Goal: Check status: Check status

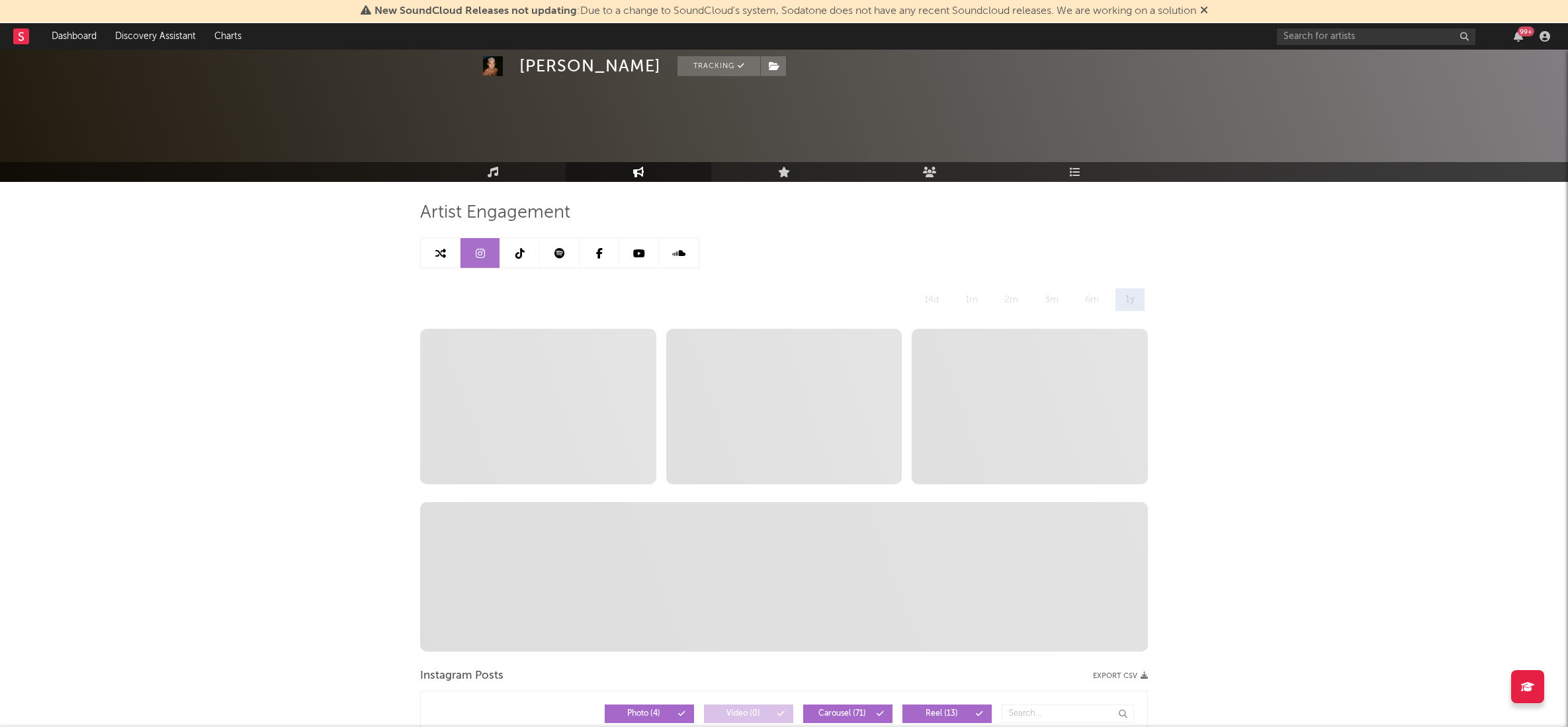
select select "6m"
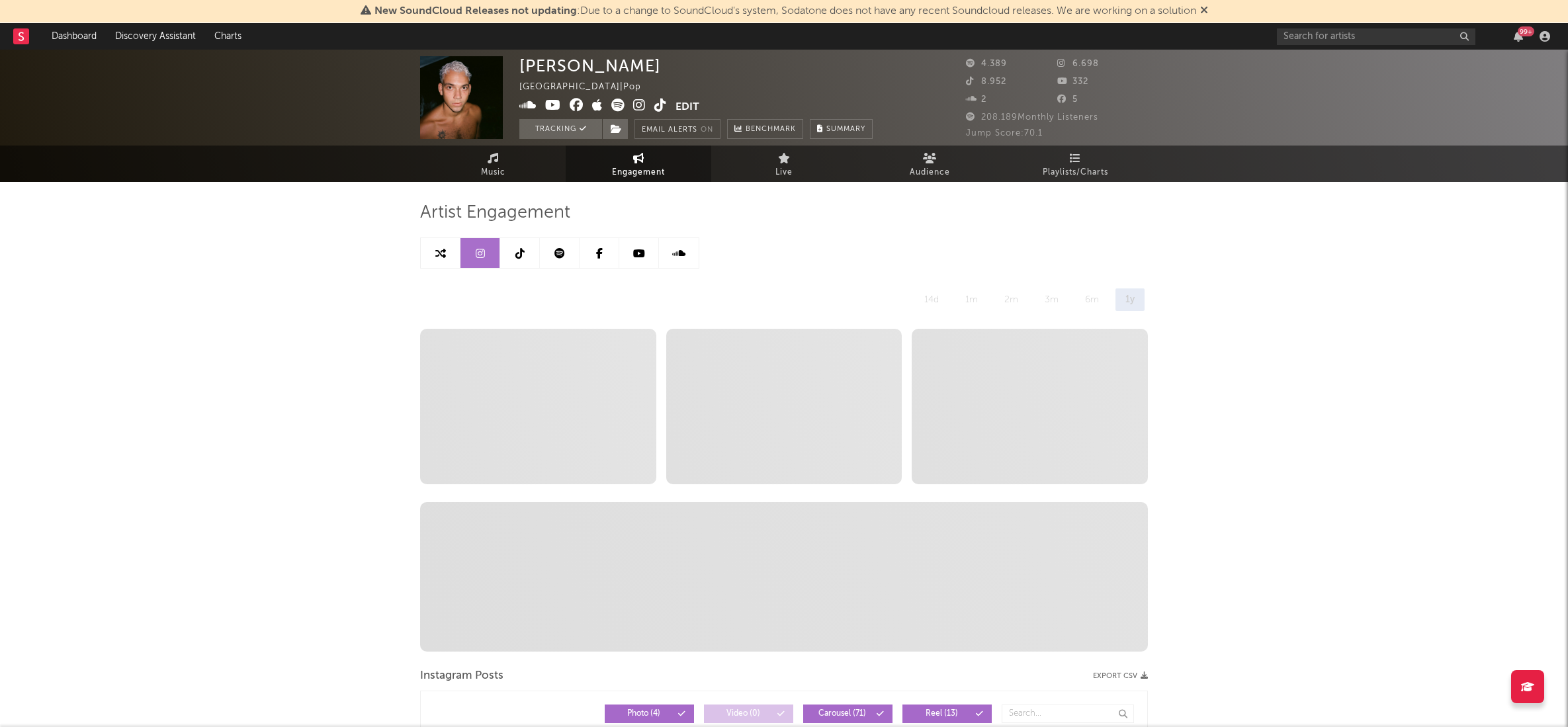
drag, startPoint x: 237, startPoint y: 359, endPoint x: 255, endPoint y: 351, distance: 19.7
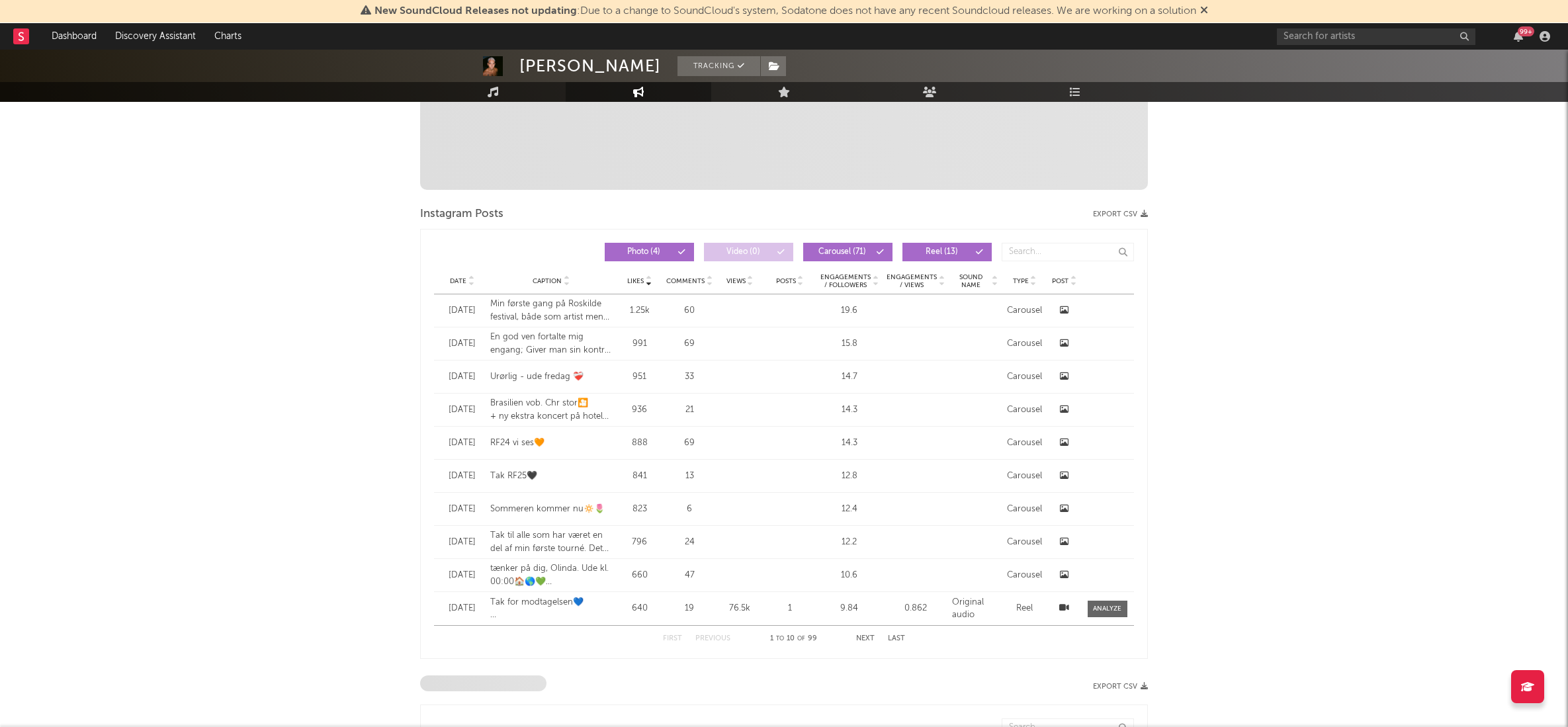
scroll to position [458, 0]
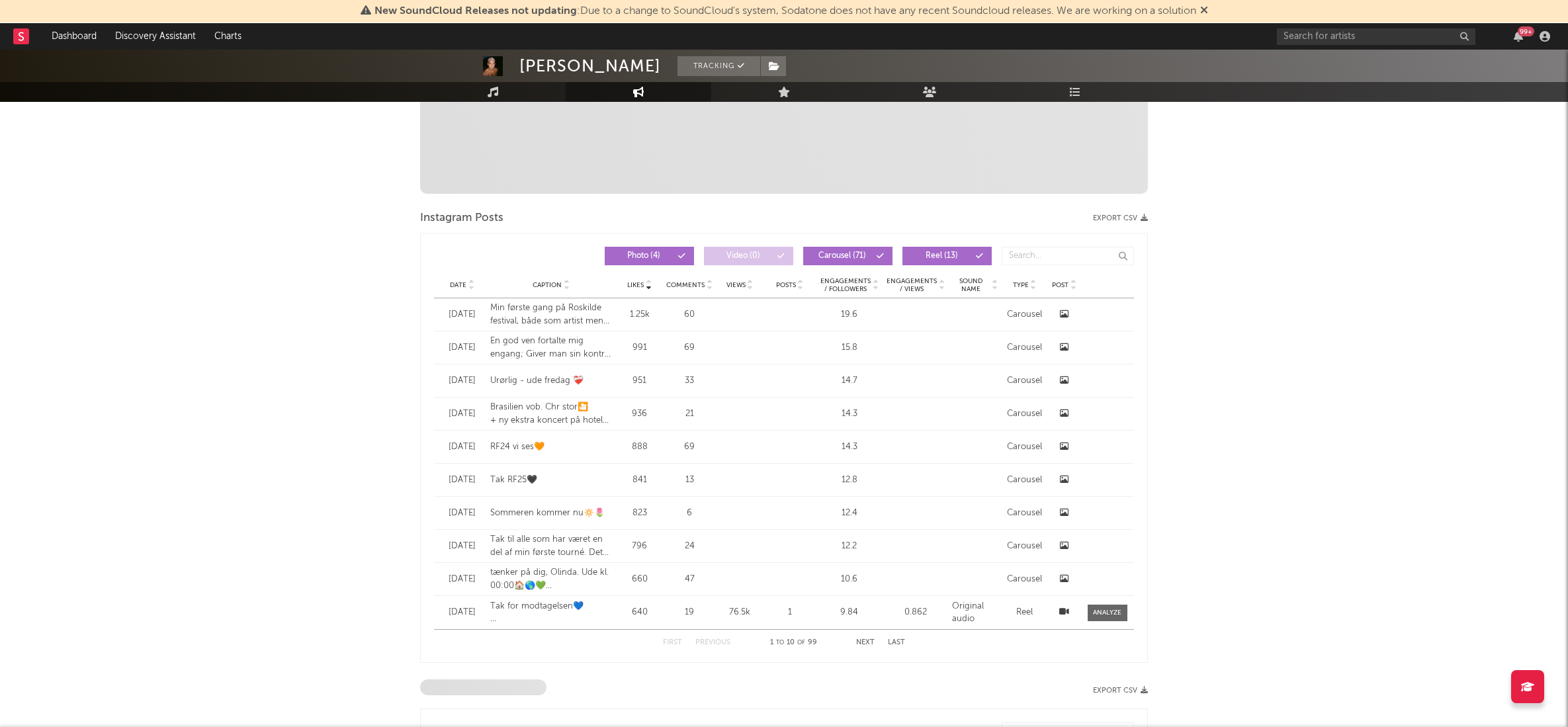
click at [649, 287] on icon at bounding box center [648, 288] width 7 height 5
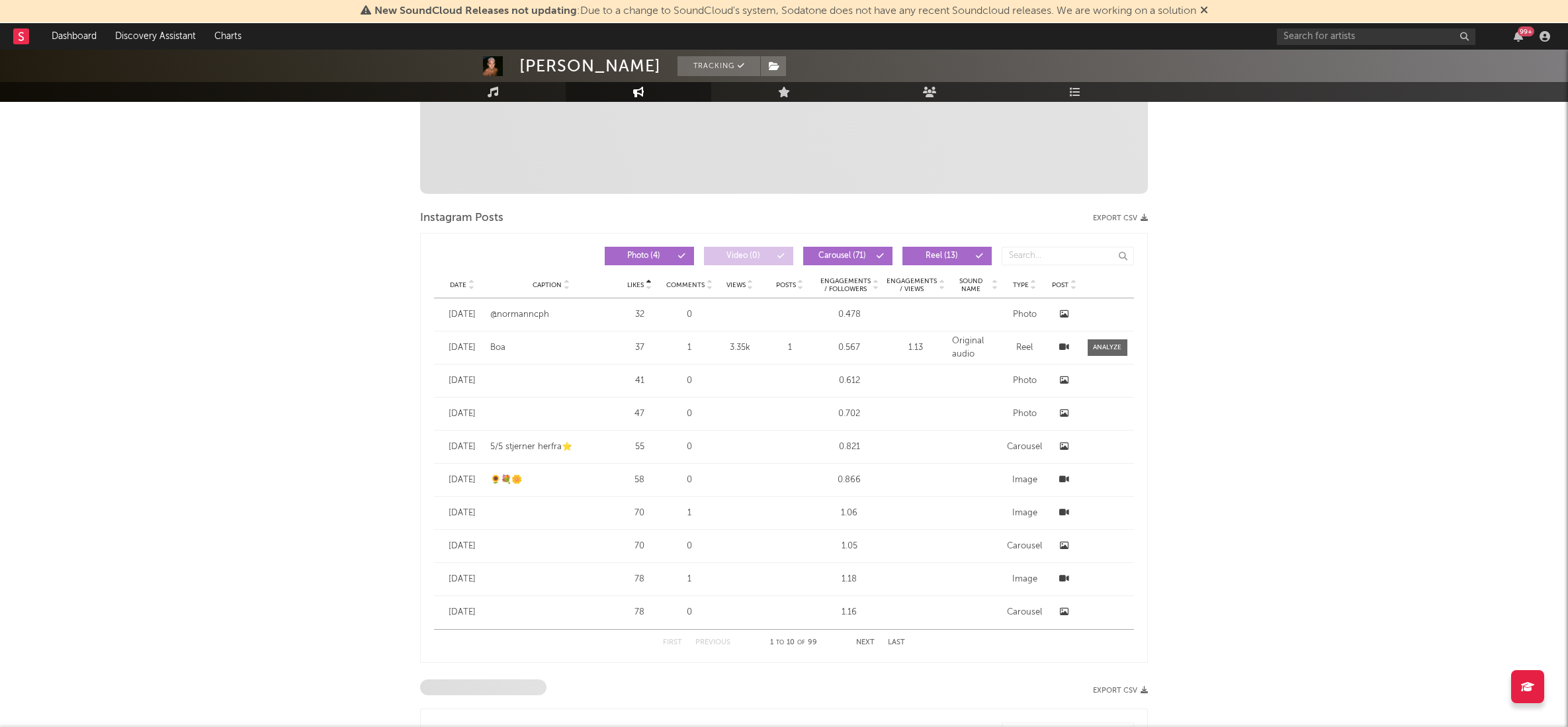
click at [649, 287] on icon at bounding box center [648, 288] width 7 height 5
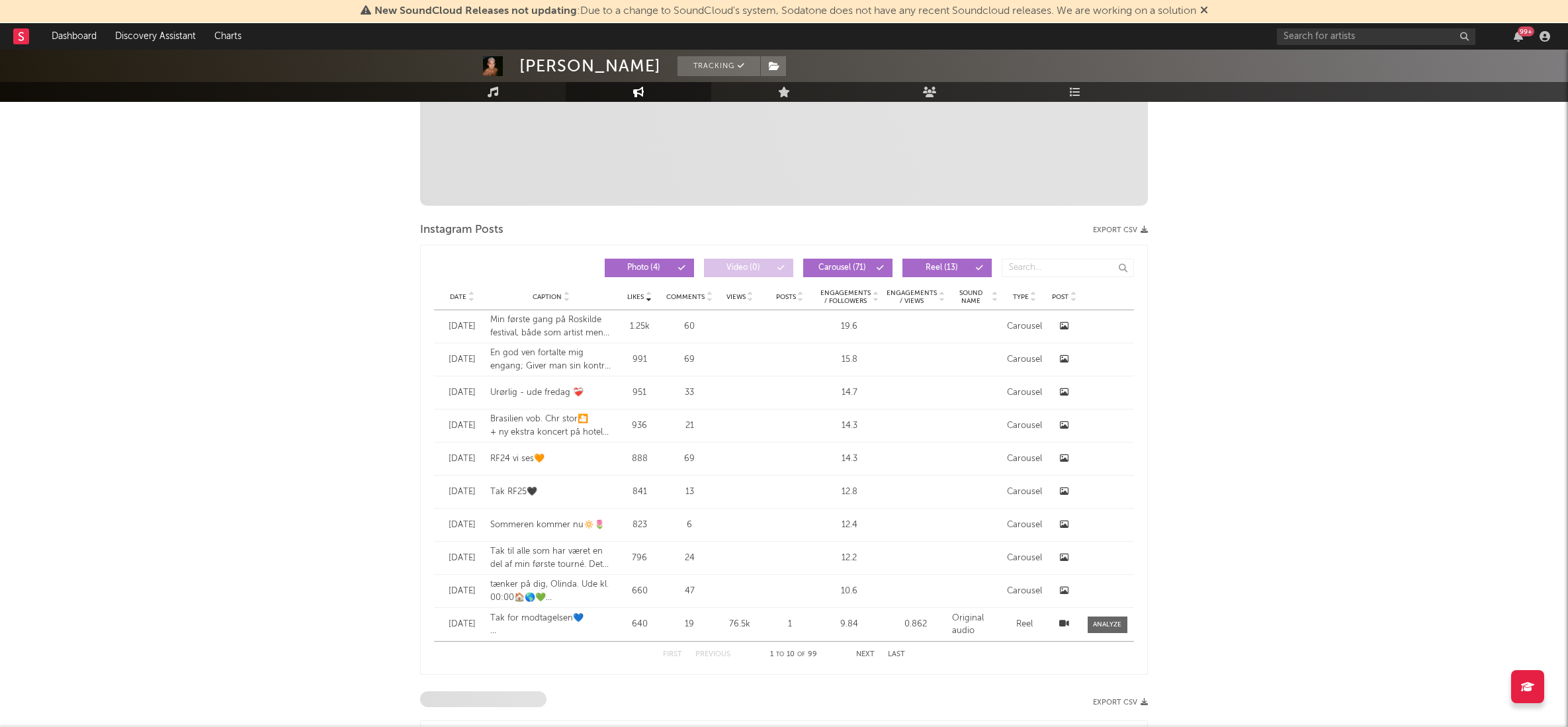
scroll to position [448, 0]
click at [472, 298] on icon at bounding box center [472, 297] width 7 height 5
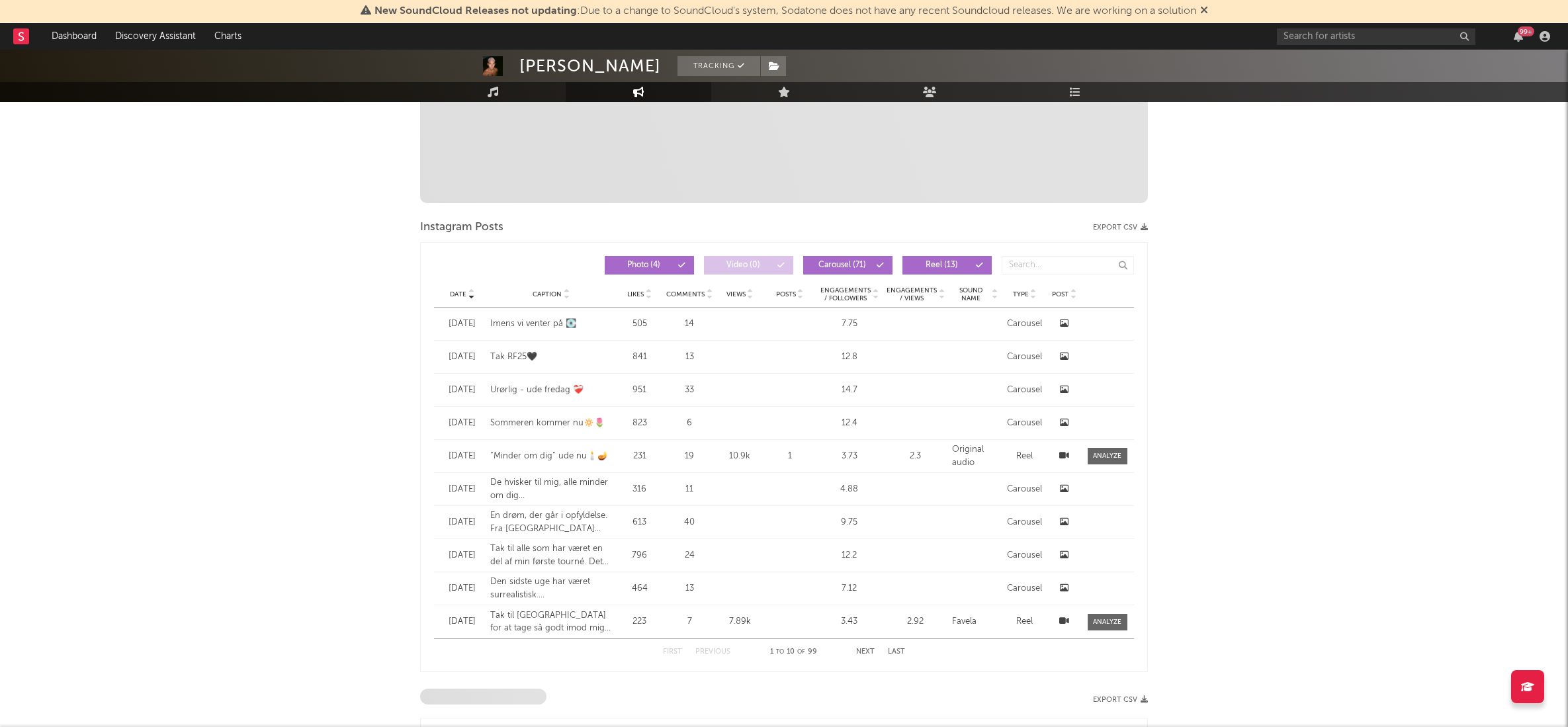
click at [472, 298] on icon at bounding box center [472, 297] width 7 height 5
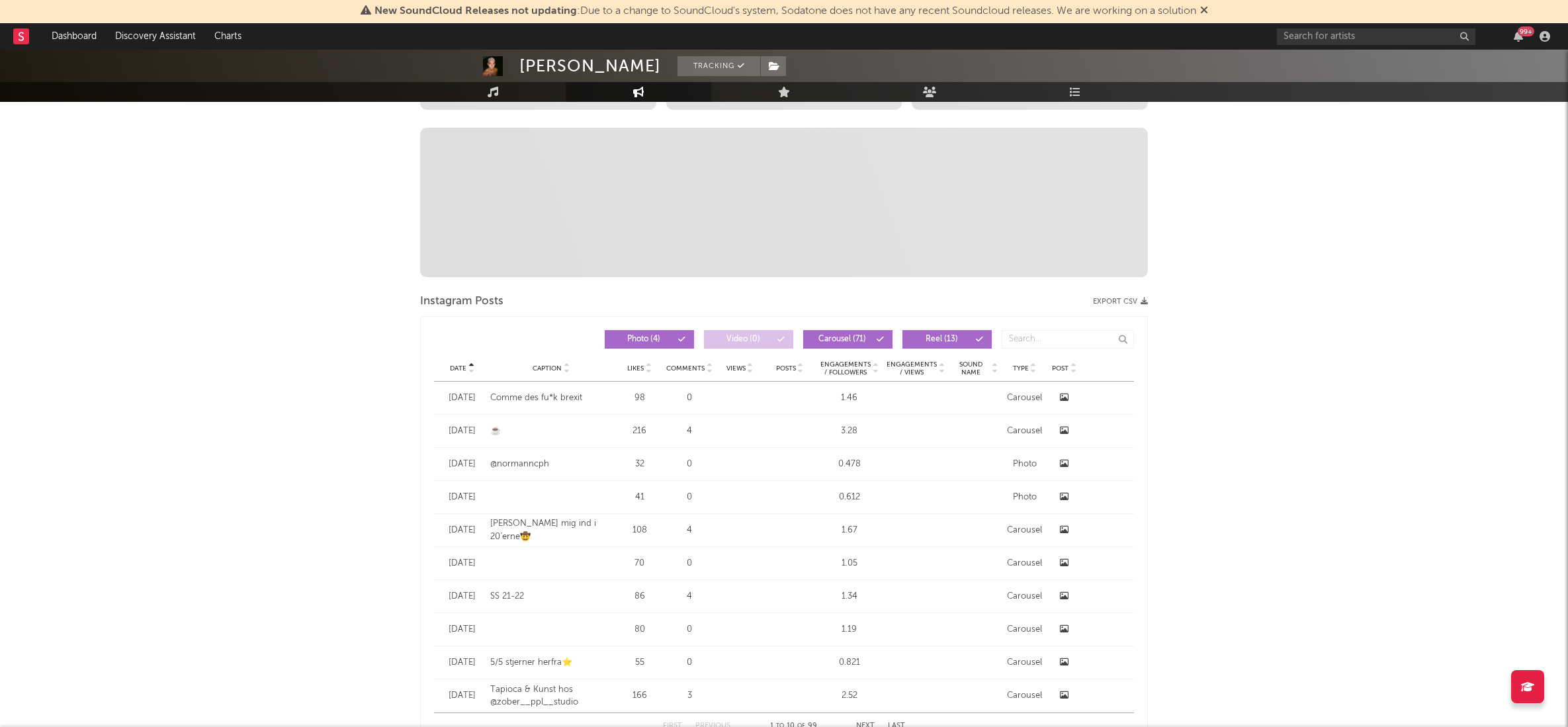
scroll to position [370, 0]
click at [875, 375] on icon at bounding box center [876, 375] width 7 height 5
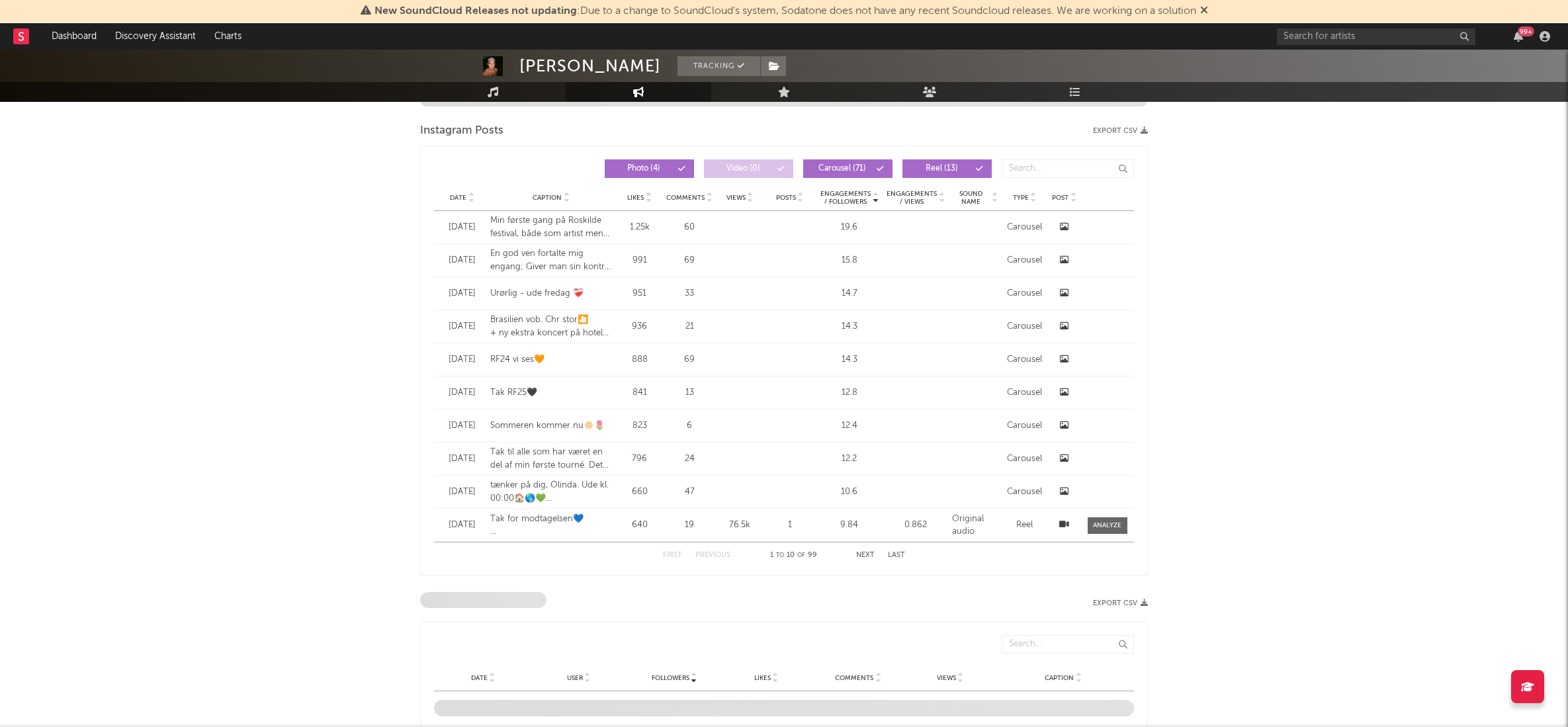
scroll to position [548, 0]
click at [898, 552] on button "Last" at bounding box center [896, 552] width 17 height 7
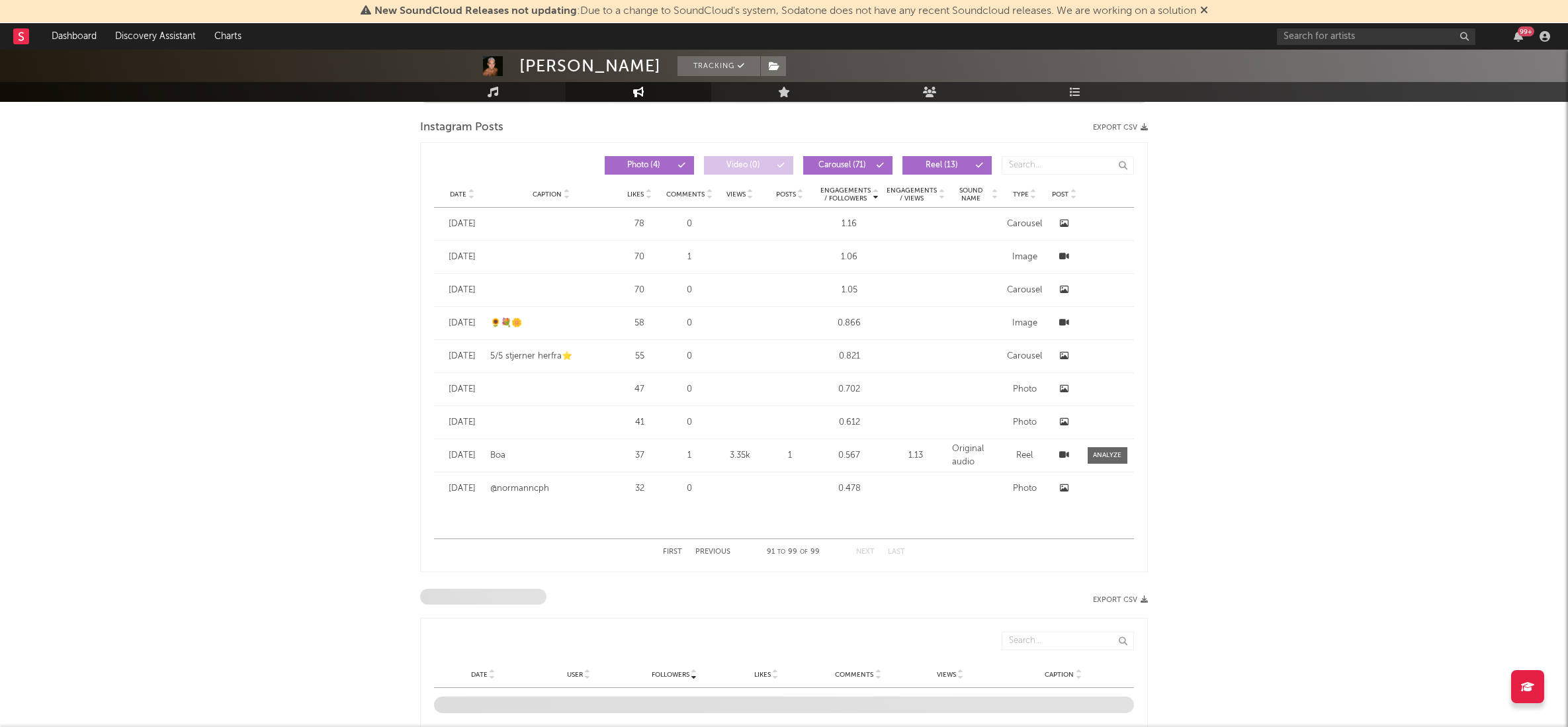
click at [676, 551] on button "First" at bounding box center [673, 552] width 19 height 7
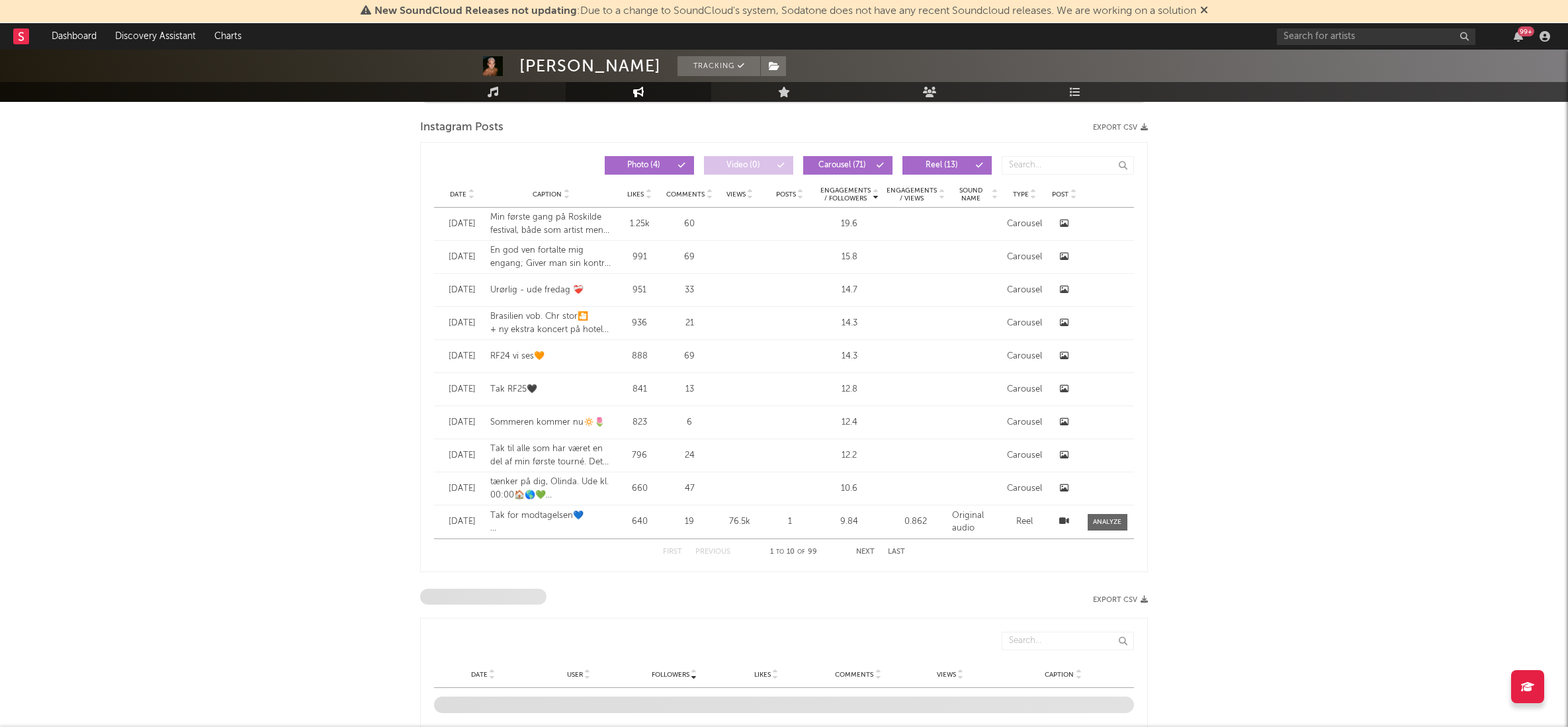
click at [863, 551] on button "Next" at bounding box center [864, 552] width 18 height 7
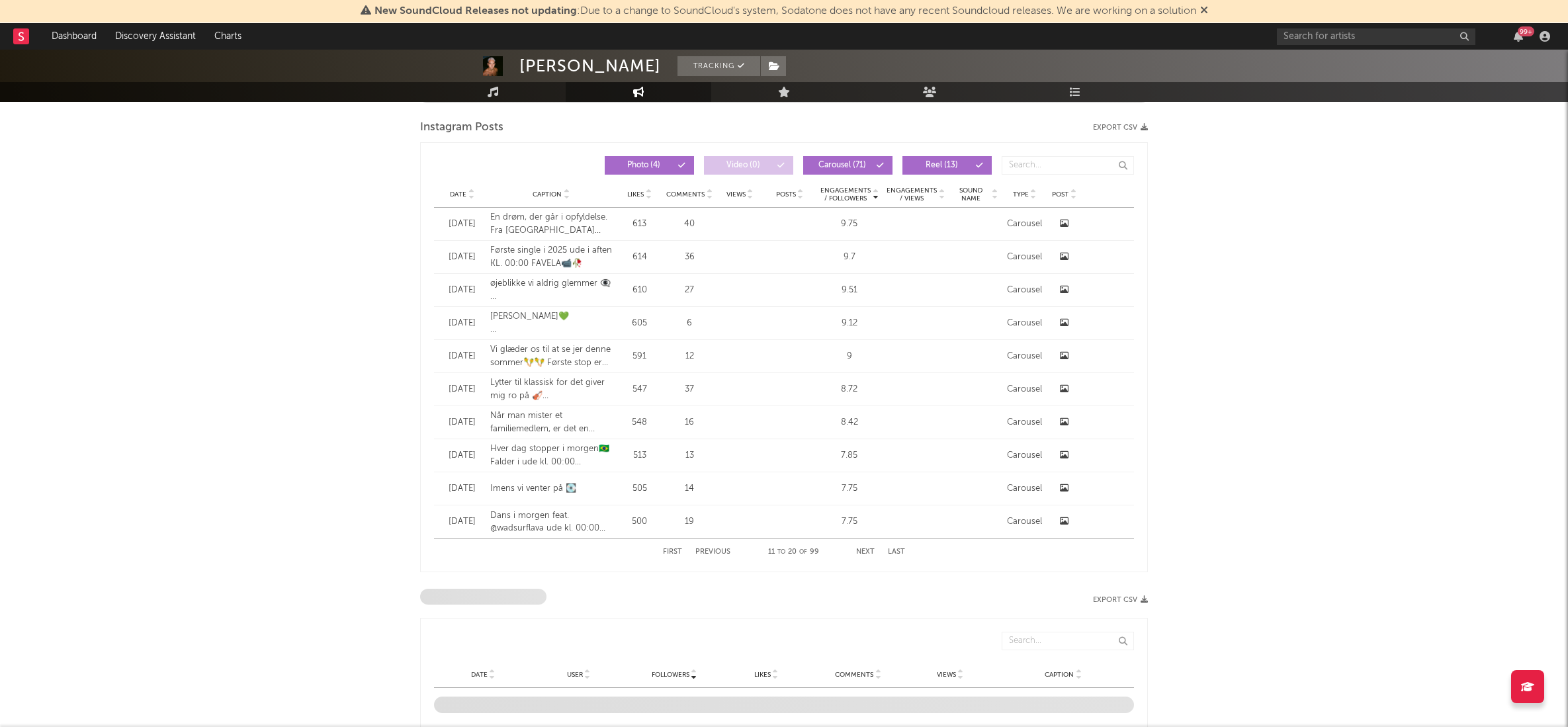
click at [863, 551] on button "Next" at bounding box center [864, 552] width 18 height 7
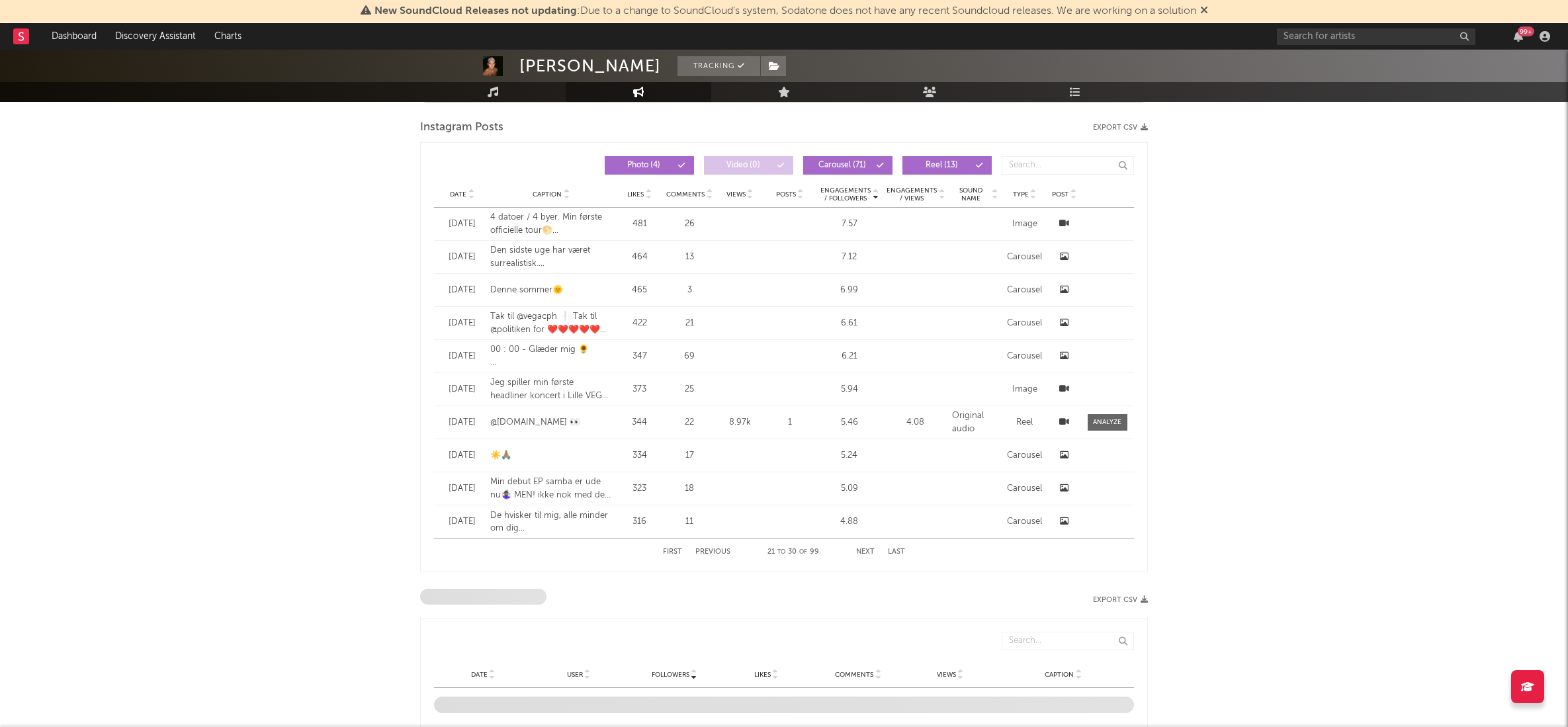
click at [671, 548] on button "First" at bounding box center [673, 552] width 19 height 7
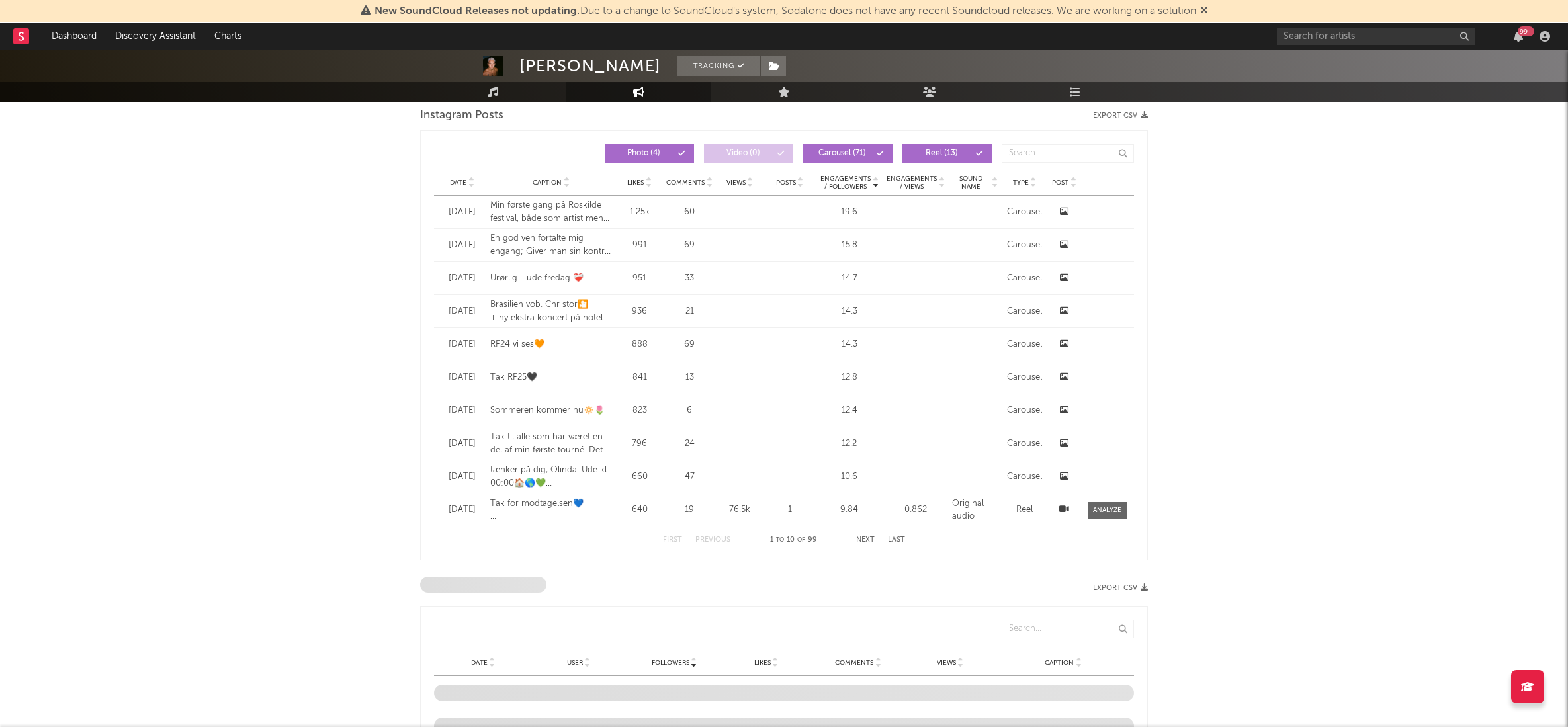
scroll to position [562, 0]
